Goal: Find specific page/section: Find specific page/section

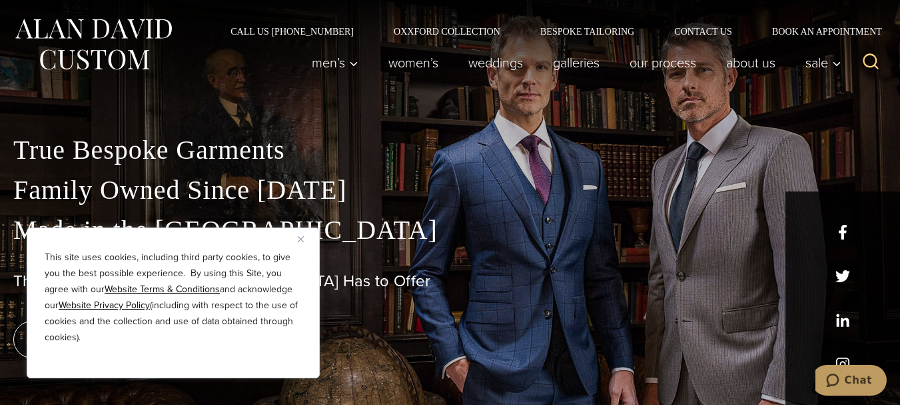
click at [301, 239] on img "Close" at bounding box center [301, 239] width 6 height 6
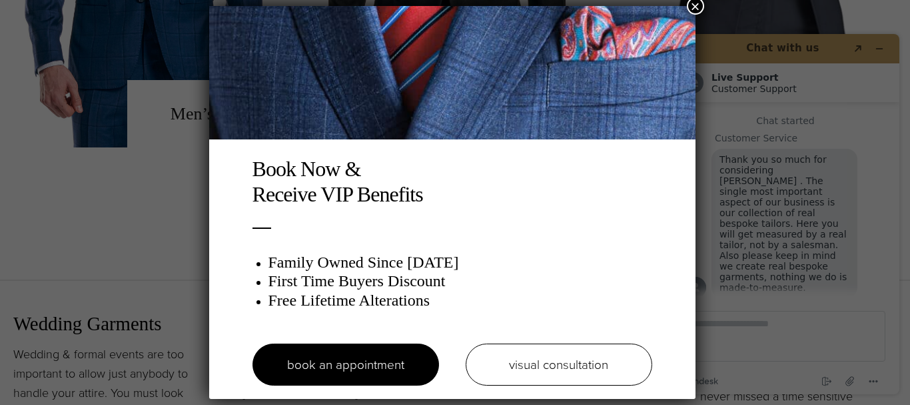
click at [697, 5] on button "×" at bounding box center [695, 5] width 17 height 17
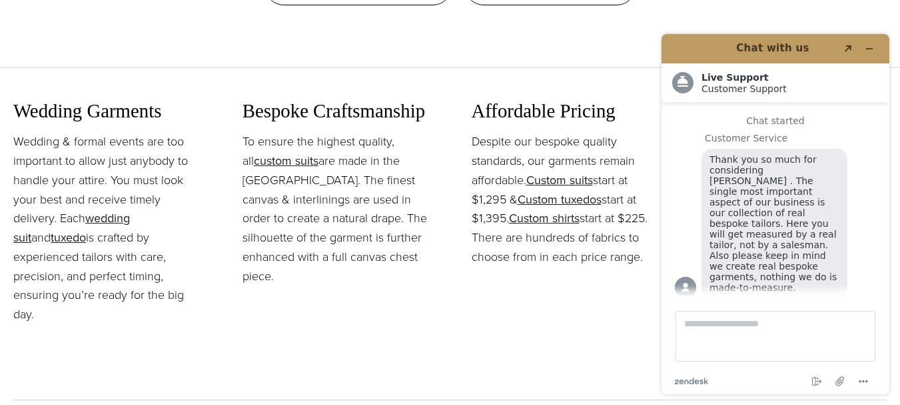
scroll to position [1396, 0]
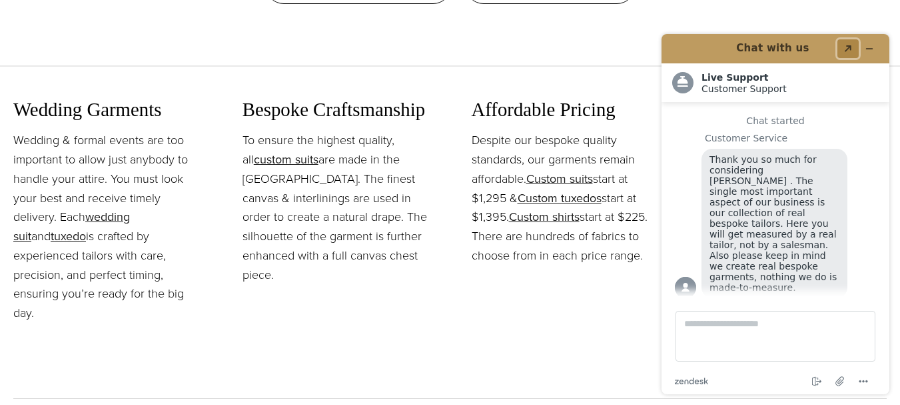
click at [848, 47] on icon "Popout" at bounding box center [848, 48] width 7 height 7
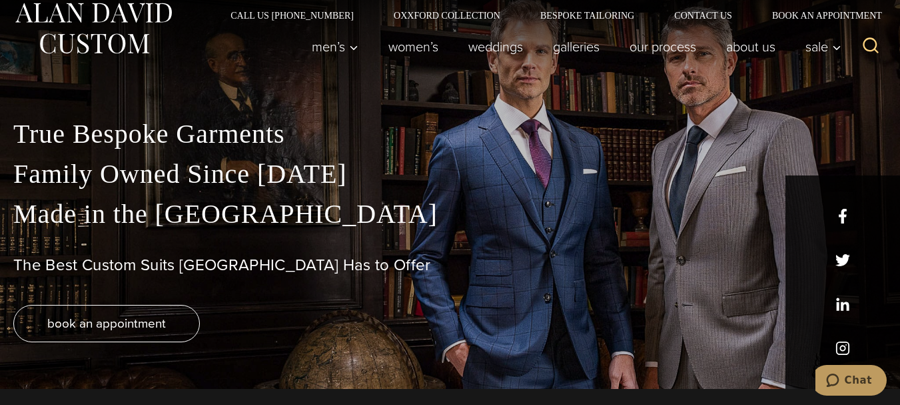
scroll to position [0, 0]
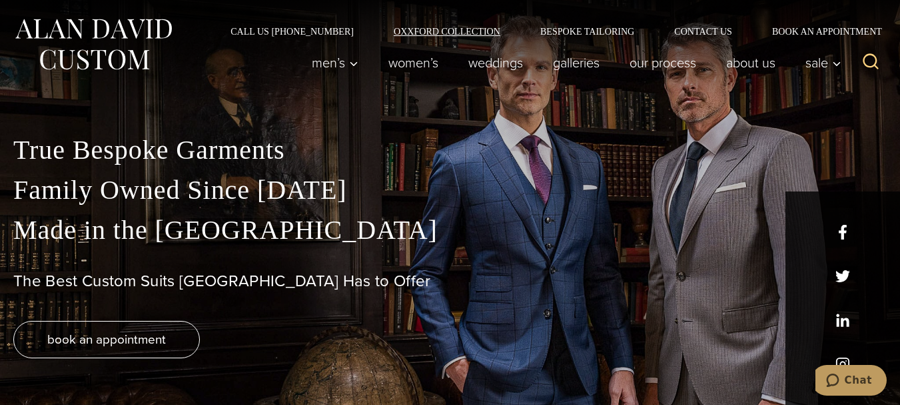
click at [468, 27] on link "Oxxford Collection" at bounding box center [447, 31] width 147 height 9
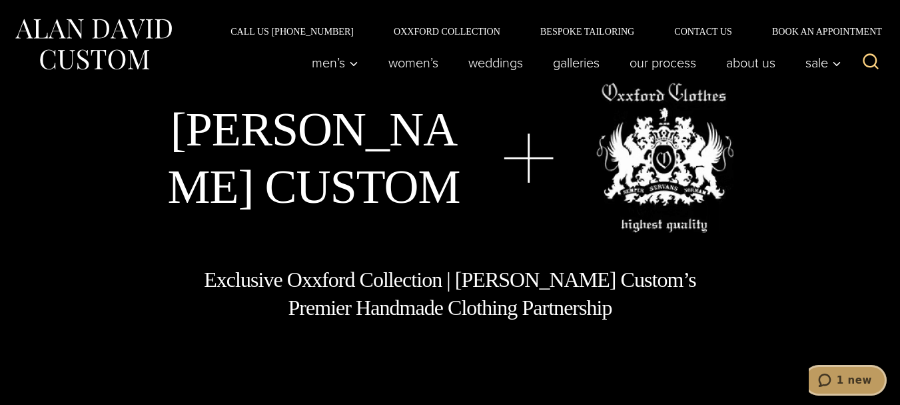
click at [847, 376] on span "1 new" at bounding box center [854, 380] width 35 height 12
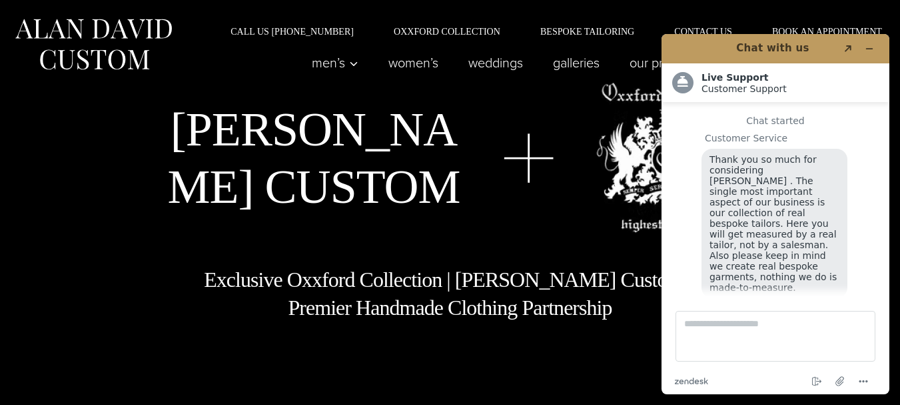
scroll to position [17, 0]
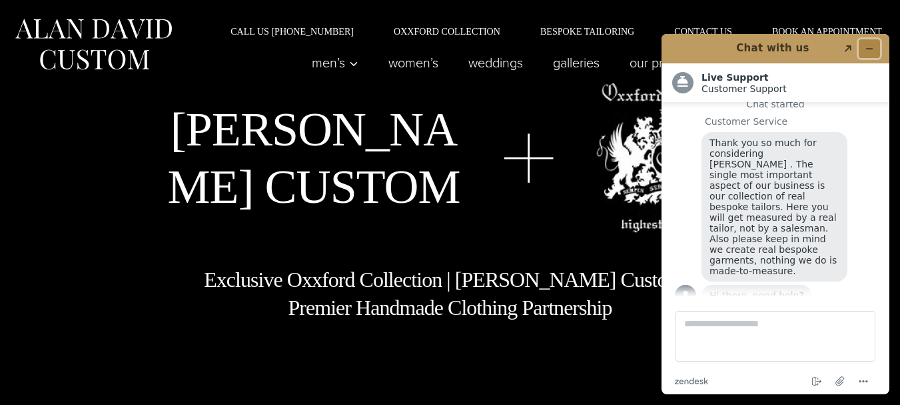
click at [873, 48] on icon "Minimize widget" at bounding box center [869, 48] width 9 height 9
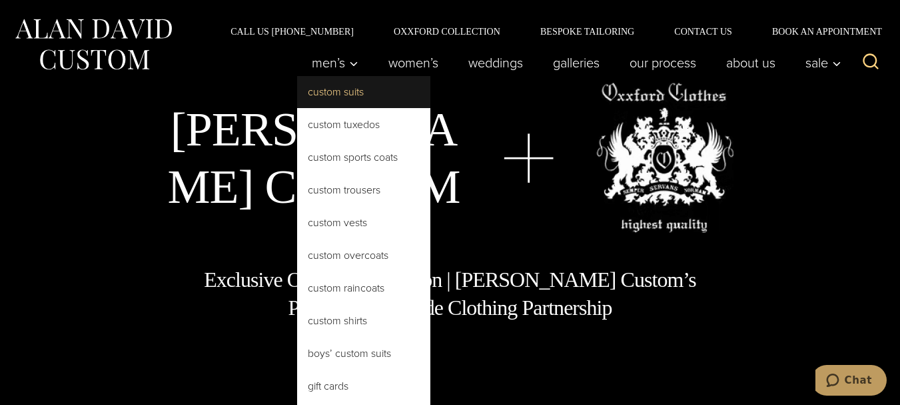
click at [335, 89] on link "Custom Suits" at bounding box center [363, 92] width 133 height 32
click at [343, 89] on link "Custom Suits" at bounding box center [363, 92] width 133 height 32
